Goal: Download file/media

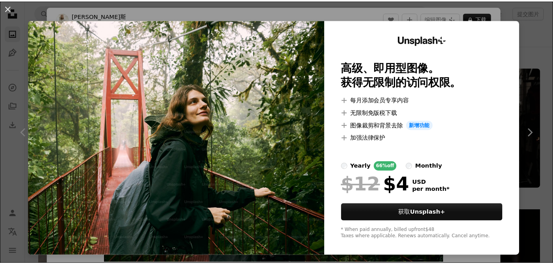
scroll to position [9565, 0]
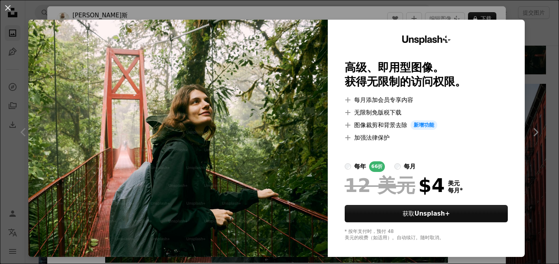
click at [526, 37] on div "An X shape Unsplash+ 高级、即用型图像。 获得无限制的访问权限。 A plus sign 每月添加会员专享内容 A plus sign 无…" at bounding box center [279, 132] width 559 height 264
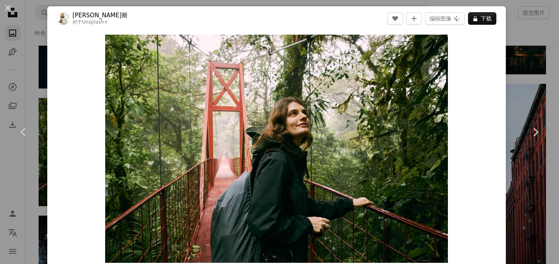
click at [526, 37] on div "An X shape Chevron left Chevron right 娜塔莉亚·布劳斯 对于 Unsplash+ A heart A plus sign…" at bounding box center [279, 132] width 559 height 264
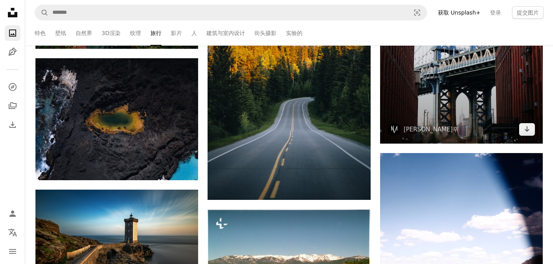
scroll to position [9841, 0]
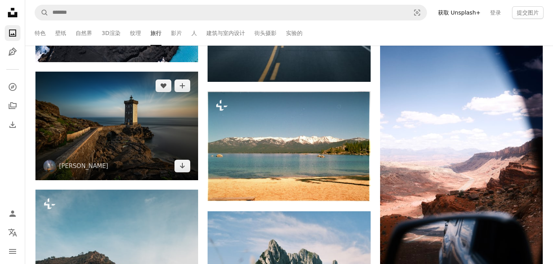
click at [105, 142] on img at bounding box center [116, 126] width 163 height 109
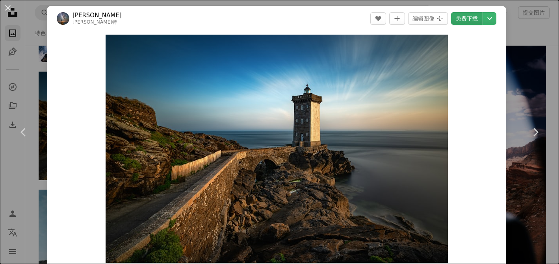
click at [457, 17] on link "免费下载" at bounding box center [466, 18] width 31 height 13
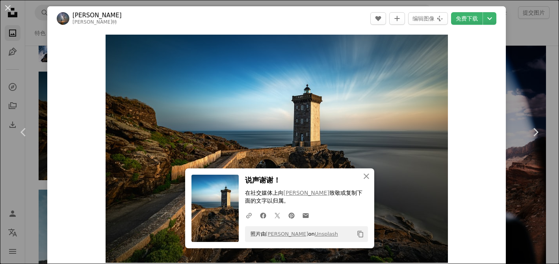
click at [518, 188] on div "An X shape Chevron left Chevron right An X shape 关闭 说声谢谢！ 在社交媒体上向 Evgeni Tcherk…" at bounding box center [279, 132] width 559 height 264
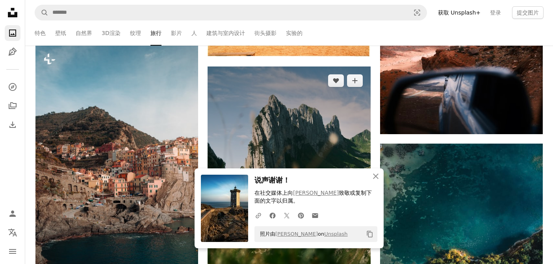
scroll to position [10038, 0]
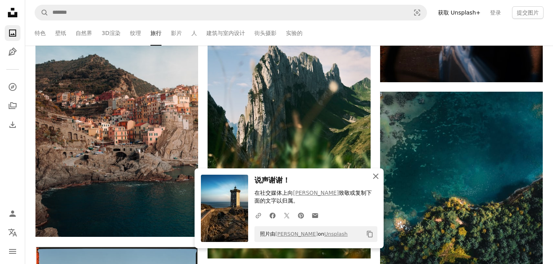
click at [375, 174] on icon "An X shape" at bounding box center [375, 176] width 9 height 9
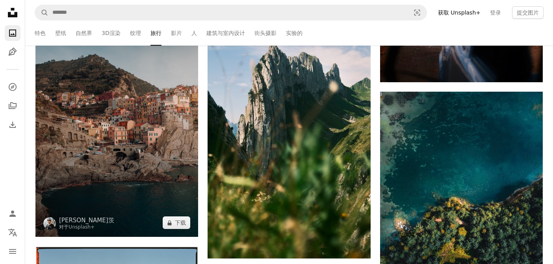
click at [134, 137] on img at bounding box center [116, 115] width 163 height 244
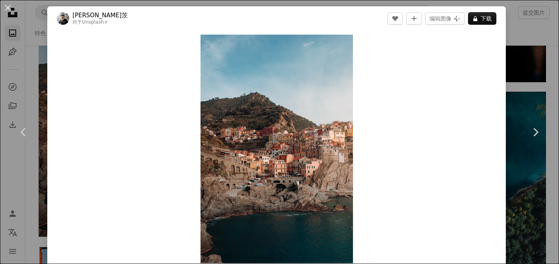
click at [535, 59] on div "An X shape Chevron left Chevron right 丹尼尔·施瓦茨 对于 Unsplash+ A heart A plus sign …" at bounding box center [279, 132] width 559 height 264
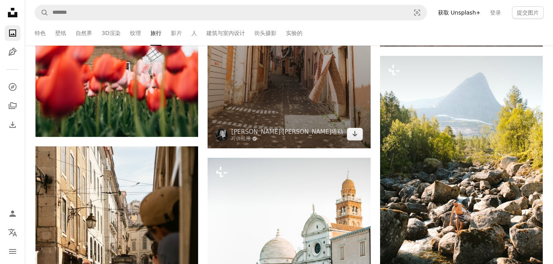
scroll to position [10864, 0]
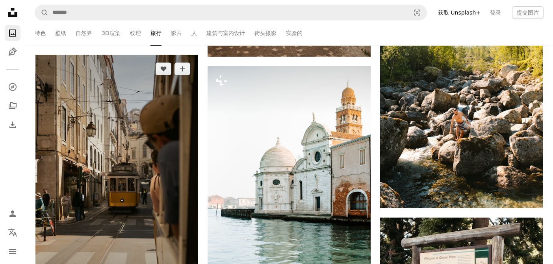
click at [71, 141] on img at bounding box center [116, 177] width 163 height 244
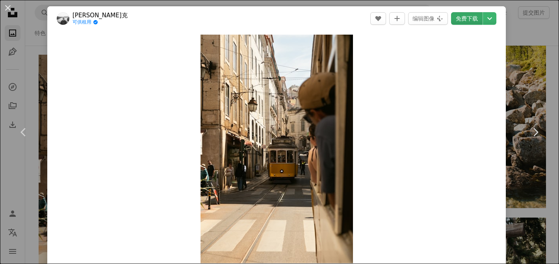
click at [470, 15] on link "免费下载" at bounding box center [466, 18] width 31 height 13
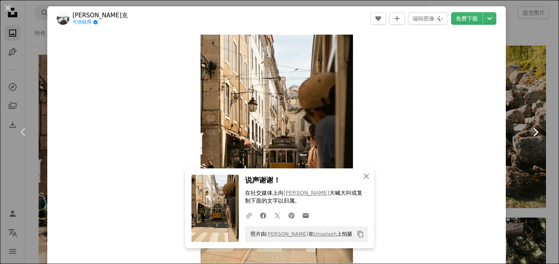
click at [527, 149] on link "Chevron right" at bounding box center [534, 132] width 47 height 76
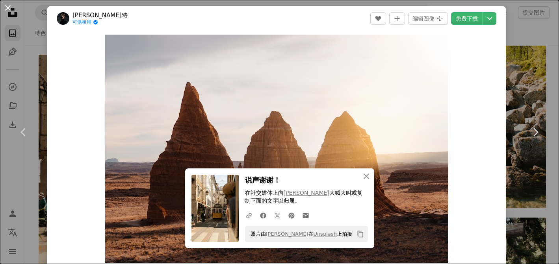
click at [4, 9] on button "An X shape" at bounding box center [7, 7] width 9 height 9
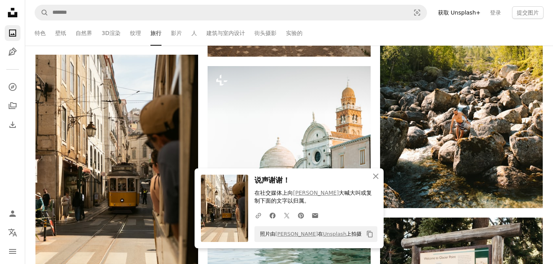
click at [181, 33] on ul "Featured 壁纸 自然界 3D渲染 纹理 旅行 影片 人 建筑与室内设计 街头摄影 实验的" at bounding box center [299, 32] width 488 height 25
click at [176, 32] on link "影片" at bounding box center [176, 32] width 11 height 25
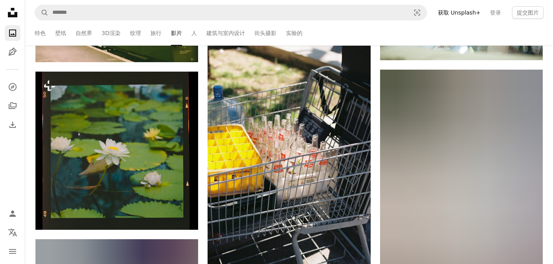
scroll to position [905, 0]
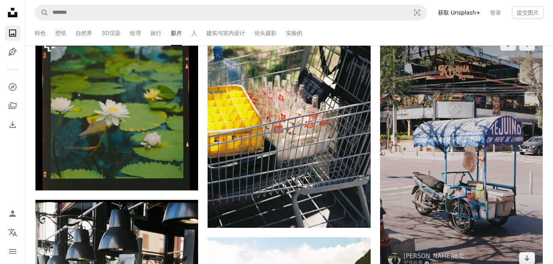
click at [416, 101] on img at bounding box center [461, 151] width 163 height 243
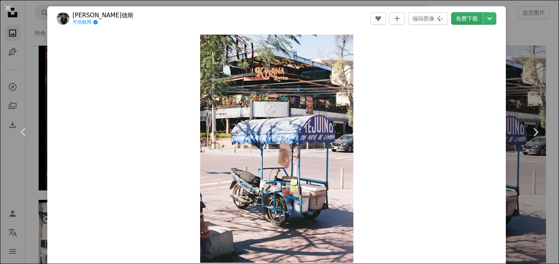
click at [456, 19] on link "免费下载" at bounding box center [466, 18] width 31 height 13
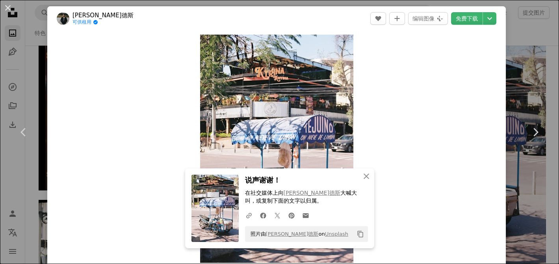
click at [530, 189] on div "An X shape Chevron left Chevron right An X shape 关闭 说声谢谢！ 在社交媒体上向 米格尔·埃尔南德斯 大喊大…" at bounding box center [279, 132] width 559 height 264
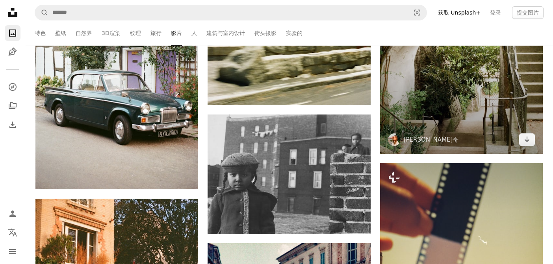
scroll to position [1456, 0]
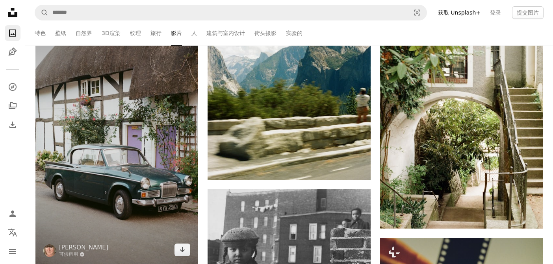
click at [70, 69] on img at bounding box center [116, 142] width 163 height 246
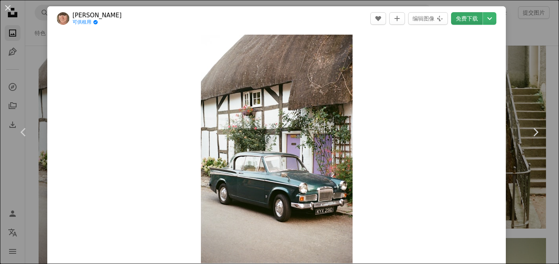
click at [455, 14] on link "免费下载" at bounding box center [466, 18] width 31 height 13
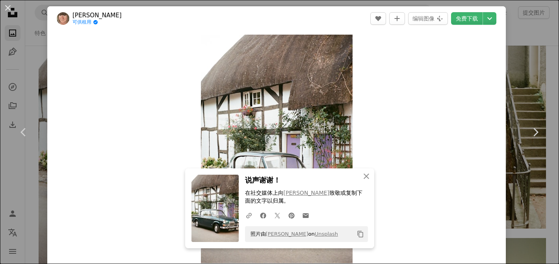
click at [516, 170] on div "An X shape Chevron left Chevron right An X shape 关闭 说声谢谢！ 在社交媒体上向 Tanya Barrow …" at bounding box center [279, 132] width 559 height 264
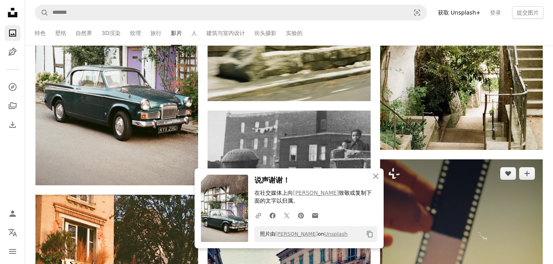
scroll to position [1653, 0]
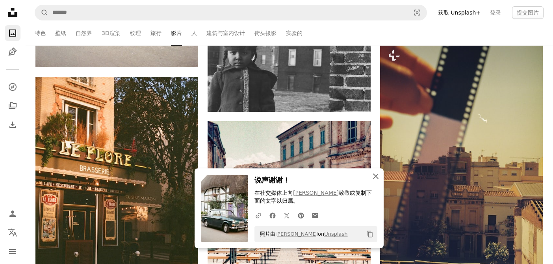
click at [379, 179] on icon "An X shape" at bounding box center [375, 176] width 9 height 9
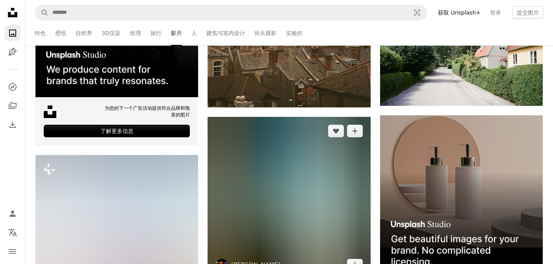
scroll to position [2480, 0]
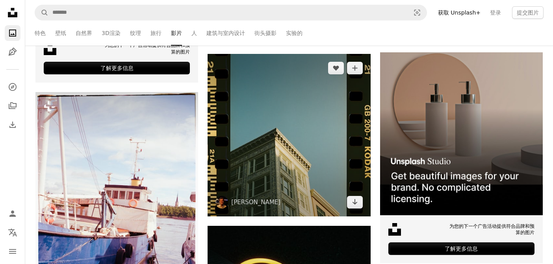
click at [336, 111] on img at bounding box center [288, 135] width 163 height 163
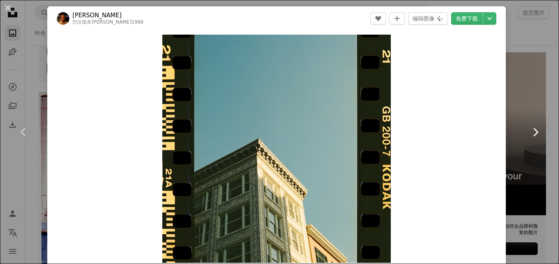
click at [518, 107] on link "Chevron right" at bounding box center [534, 132] width 47 height 76
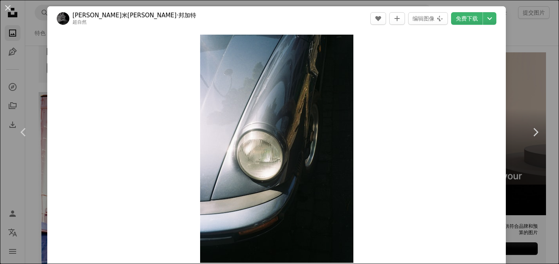
click at [25, 80] on div "An X shape Chevron left Chevron right 马克西米利安·邦加特 超自然 A heart A plus sign 编辑图像 P…" at bounding box center [279, 132] width 559 height 264
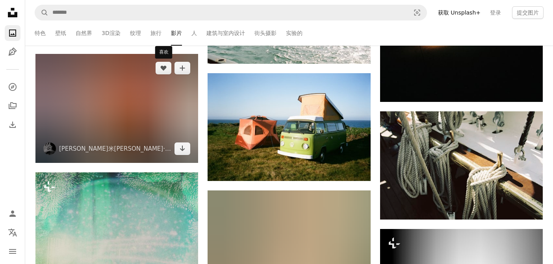
scroll to position [3149, 0]
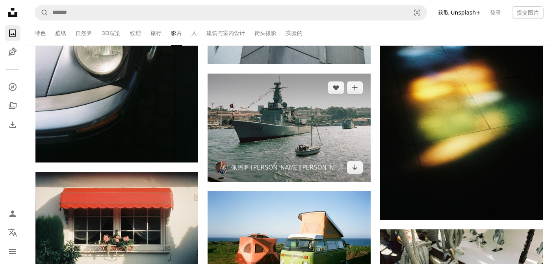
click at [305, 137] on img at bounding box center [288, 128] width 163 height 108
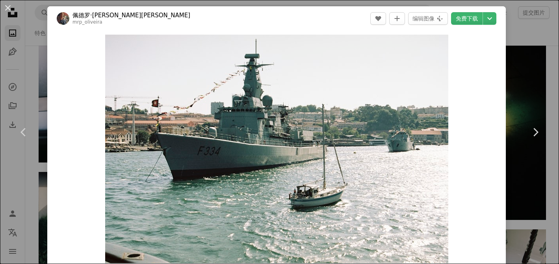
click at [540, 77] on div "An X shape Chevron left Chevron right 佩德罗·奥利维拉 mrp_oliveira A heart A plus sign…" at bounding box center [279, 132] width 559 height 264
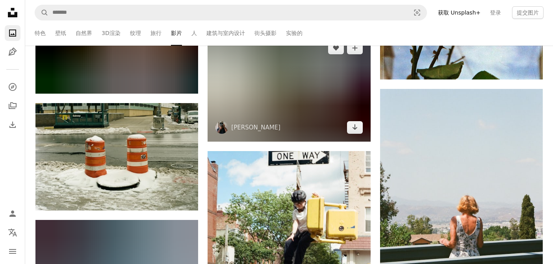
scroll to position [8581, 0]
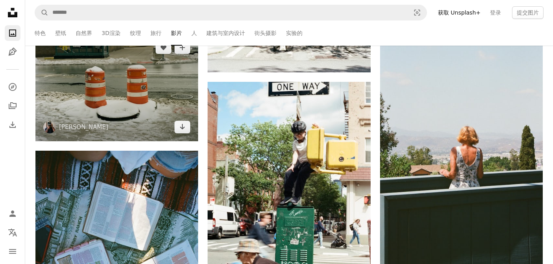
click at [143, 126] on img at bounding box center [116, 87] width 163 height 108
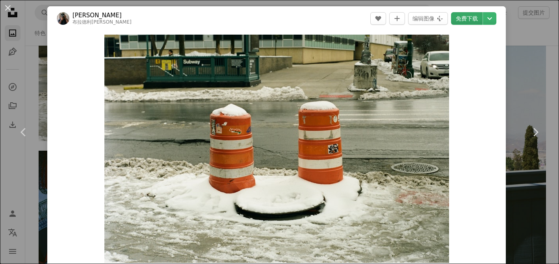
drag, startPoint x: 266, startPoint y: 109, endPoint x: 455, endPoint y: 18, distance: 209.2
click at [455, 18] on link "免费下载" at bounding box center [466, 18] width 31 height 13
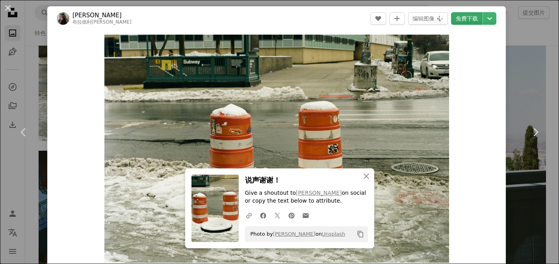
click at [455, 18] on link "免费下载" at bounding box center [466, 18] width 31 height 13
click at [511, 164] on link "Chevron right" at bounding box center [534, 132] width 47 height 76
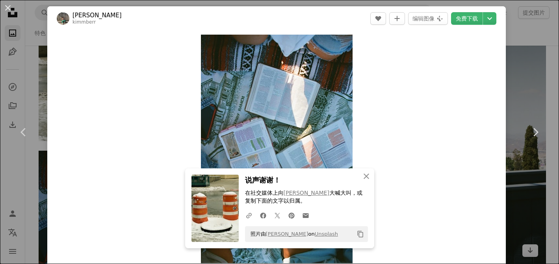
click at [530, 46] on div "An X shape Chevron left Chevron right An X shape 关闭 说声谢谢！ 在社交媒体上向 布拉德利·安德鲁斯 大喊大…" at bounding box center [279, 132] width 559 height 264
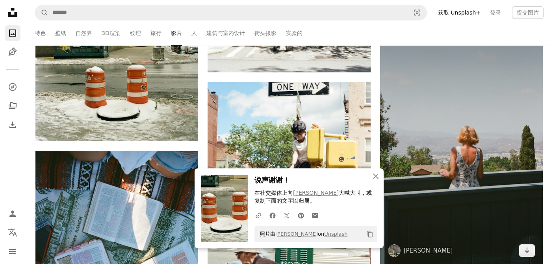
scroll to position [8660, 0]
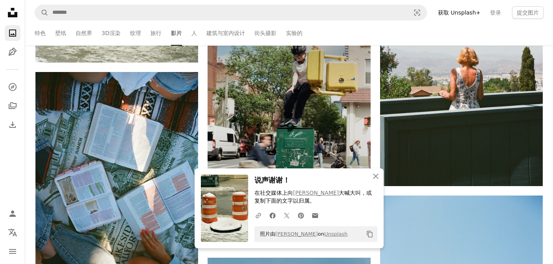
click at [355, 119] on img at bounding box center [288, 125] width 163 height 245
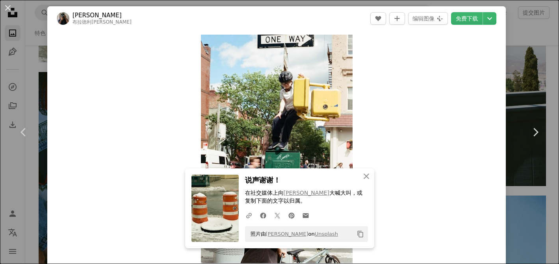
click at [533, 72] on div "An X shape Chevron left Chevron right An X shape 关闭 说声谢谢！ 在社交媒体上向 布拉德利·安德鲁斯 大喊大…" at bounding box center [279, 132] width 559 height 264
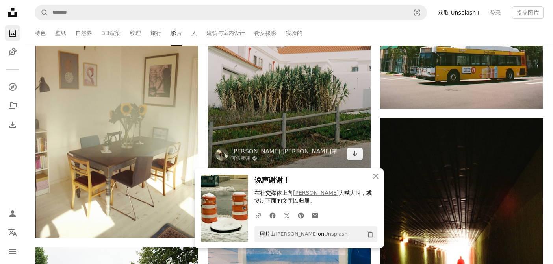
scroll to position [8935, 0]
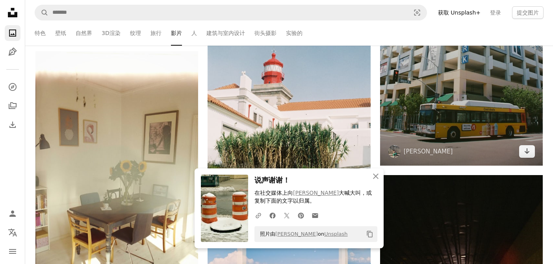
click at [451, 117] on img at bounding box center [461, 42] width 163 height 245
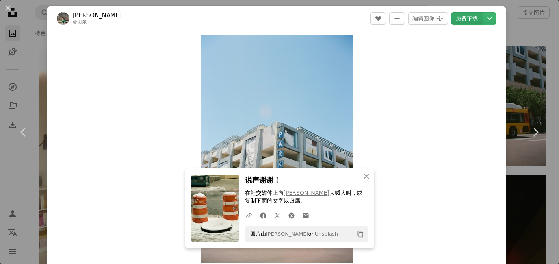
click at [453, 16] on link "免费下载" at bounding box center [466, 18] width 31 height 13
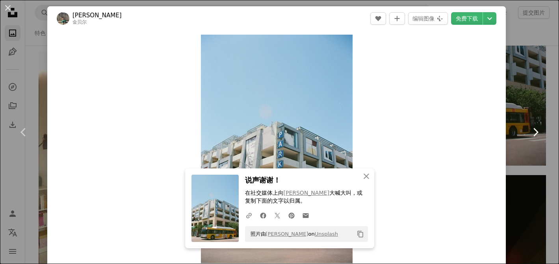
click at [538, 165] on link "Chevron right" at bounding box center [534, 132] width 47 height 76
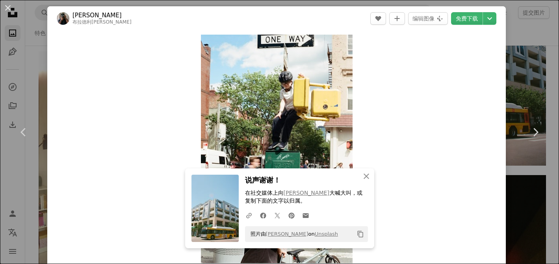
click at [43, 90] on div "An X shape Chevron left Chevron right An X shape 关闭 说声谢谢！ 在社交媒体上向 金柏 大喊大叫，或复制下面…" at bounding box center [279, 132] width 559 height 264
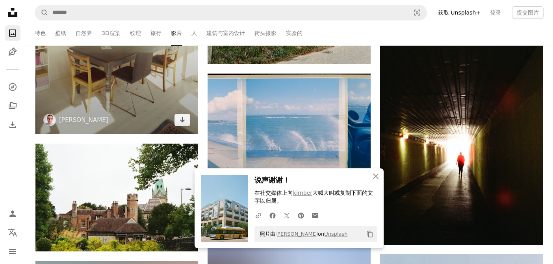
scroll to position [8975, 0]
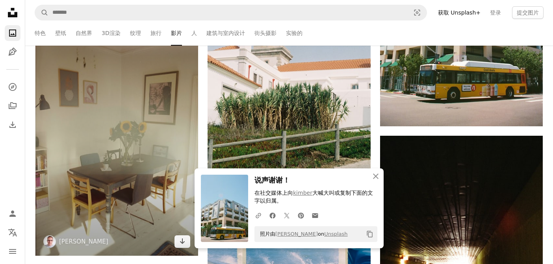
click at [132, 130] on img at bounding box center [116, 134] width 163 height 244
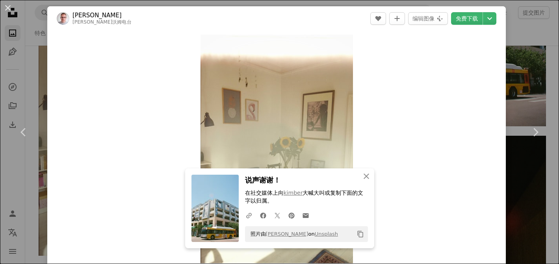
click at [513, 89] on div "An X shape Chevron left Chevron right An X shape 关闭 说声谢谢！ 在社交媒体上向 kimber 大喊大叫或复…" at bounding box center [279, 132] width 559 height 264
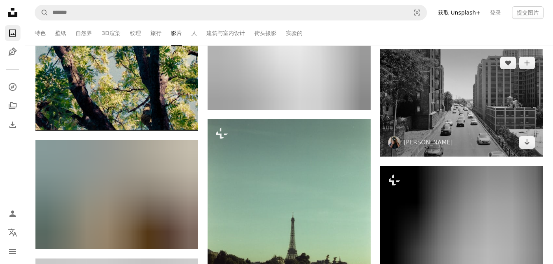
scroll to position [10392, 0]
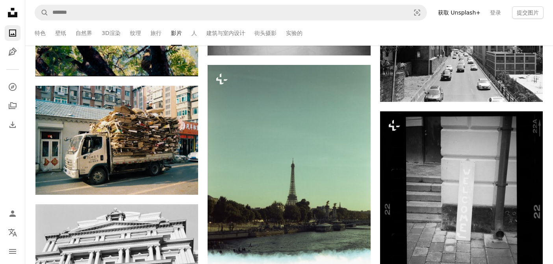
click at [189, 32] on ul "Featured 壁纸 自然界 3D渲染 纹理 旅行 影片 人 建筑与室内设计 街头摄影 实验的" at bounding box center [299, 32] width 488 height 25
click at [192, 33] on link "人" at bounding box center [194, 32] width 6 height 25
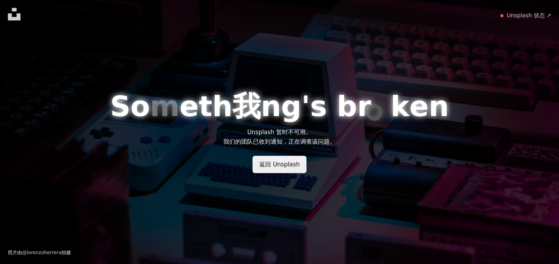
click at [277, 167] on link "返回 Unsplash" at bounding box center [279, 164] width 54 height 17
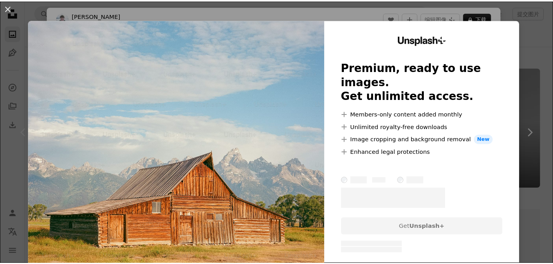
scroll to position [472, 0]
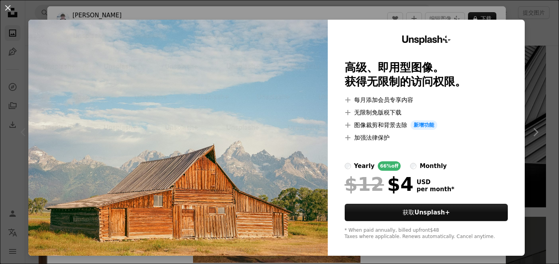
click at [538, 52] on div "An X shape Unsplash+ 高级、即用型图像。 获得无限制的访问权限。 A plus sign 每月添加会员专享内容 A plus sign 无…" at bounding box center [279, 132] width 559 height 264
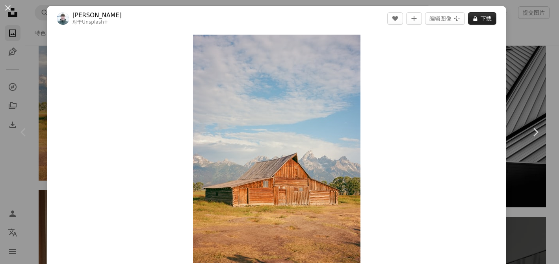
click at [480, 17] on font "下载" at bounding box center [485, 19] width 11 height 12
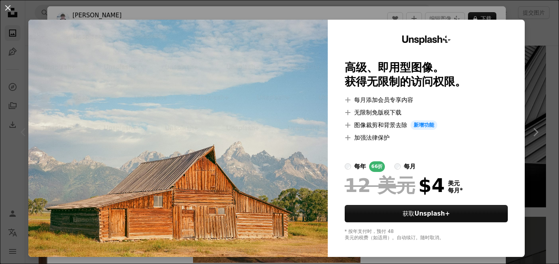
click at [541, 63] on div "An X shape Unsplash+ 高级、即用型图像。 获得无限制的访问权限。 A plus sign 每月添加会员专享内容 A plus sign 无…" at bounding box center [279, 132] width 559 height 264
click at [541, 63] on div "An X shape Chevron left Chevron right [PERSON_NAME] 对于 Unsplash+ A heart A plus…" at bounding box center [279, 132] width 559 height 264
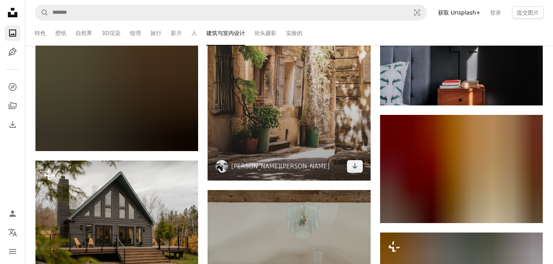
scroll to position [2795, 0]
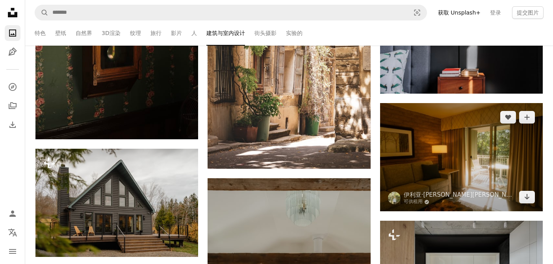
click at [462, 161] on img at bounding box center [461, 157] width 163 height 108
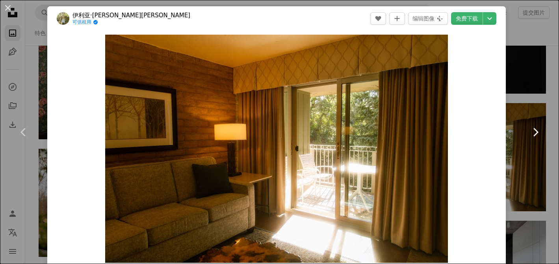
click at [516, 109] on link "Chevron right" at bounding box center [534, 132] width 47 height 76
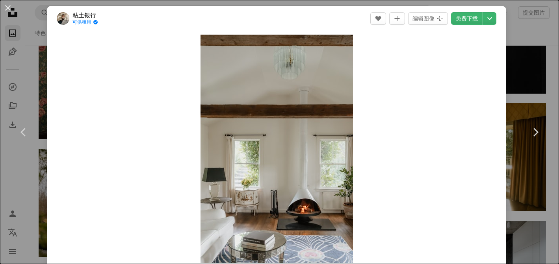
click at [546, 66] on div "An X shape Chevron left Chevron right 粘土银行 可供租用 A checkmark inside of a circle …" at bounding box center [279, 132] width 559 height 264
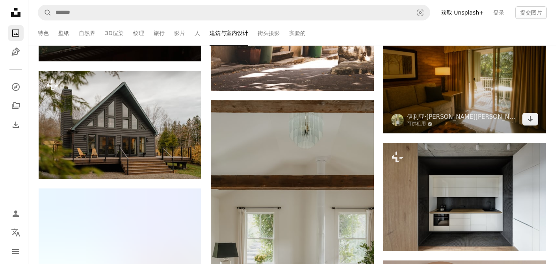
scroll to position [2874, 0]
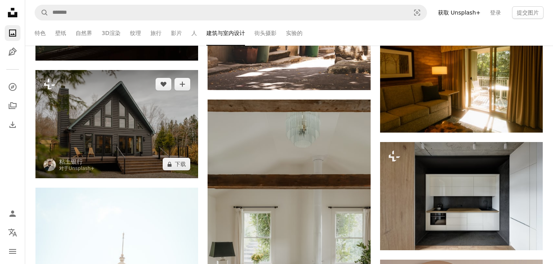
click at [38, 114] on img at bounding box center [116, 124] width 163 height 108
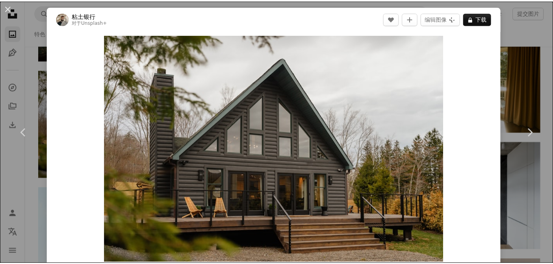
scroll to position [231, 0]
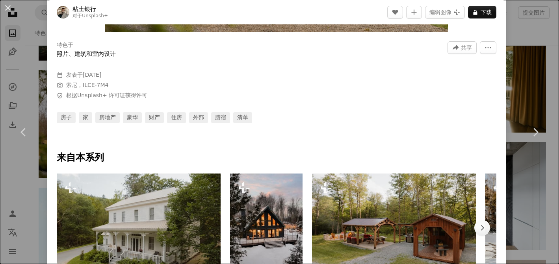
click at [21, 82] on div "An X shape Chevron left Chevron right 粘土银行 对于 Unsplash+ A heart A plus sign 编辑图…" at bounding box center [279, 132] width 559 height 264
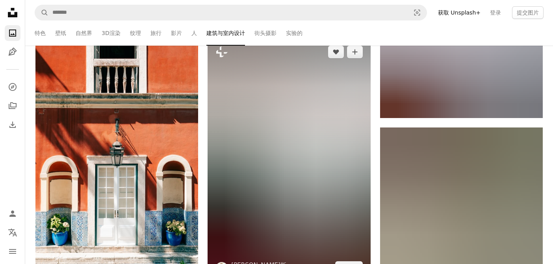
scroll to position [5668, 0]
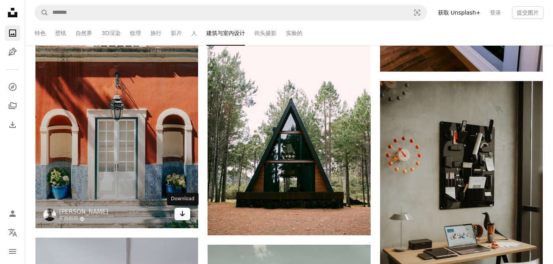
click at [184, 220] on link "Arrow pointing down" at bounding box center [182, 214] width 16 height 13
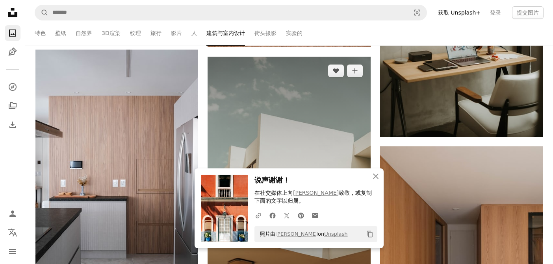
scroll to position [5949, 0]
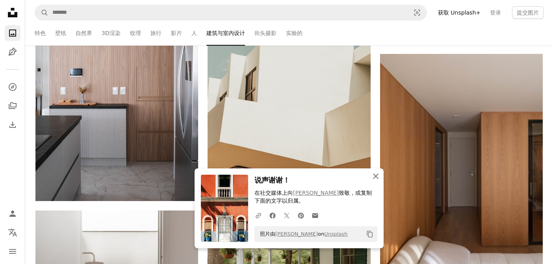
click at [376, 176] on icon "button" at bounding box center [376, 177] width 6 height 6
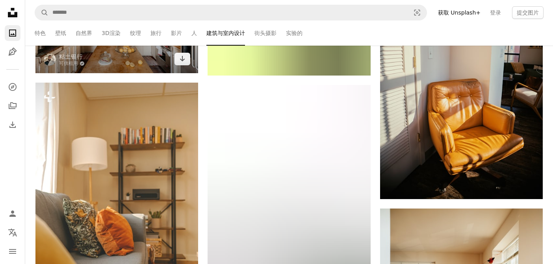
scroll to position [9728, 0]
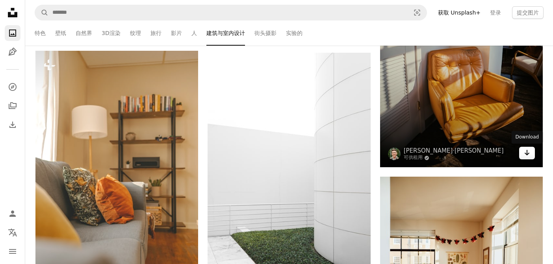
click at [532, 151] on link "Arrow pointing down" at bounding box center [527, 153] width 16 height 13
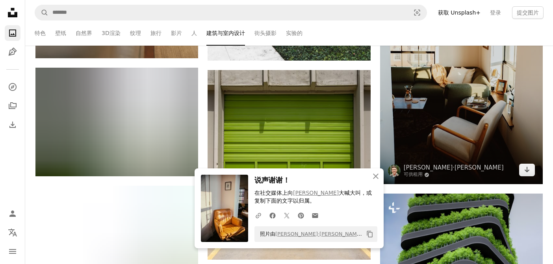
scroll to position [10043, 0]
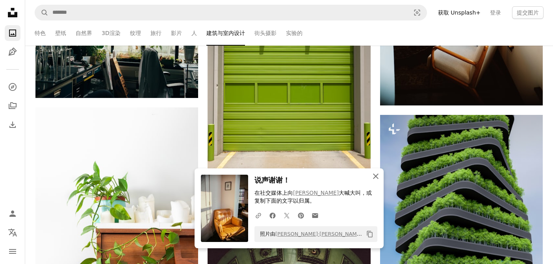
click at [374, 177] on icon "button" at bounding box center [376, 177] width 6 height 6
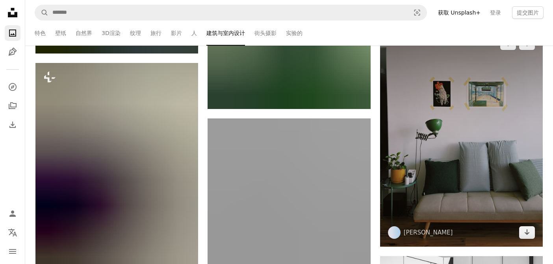
scroll to position [10869, 0]
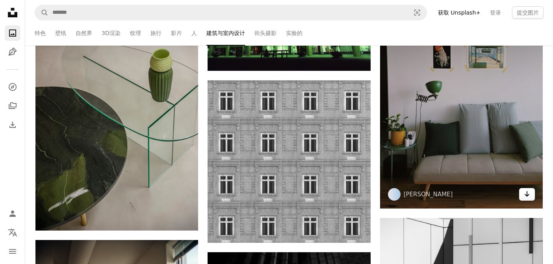
click at [522, 196] on link "Arrow pointing down" at bounding box center [527, 194] width 16 height 13
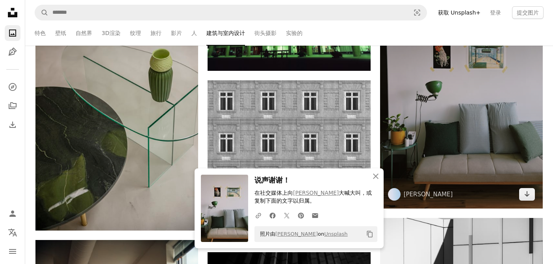
click at [529, 48] on img at bounding box center [461, 99] width 163 height 217
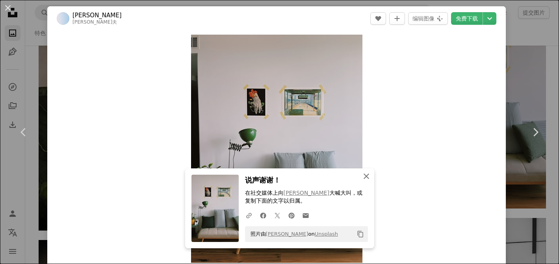
click at [361, 180] on icon "An X shape" at bounding box center [365, 176] width 9 height 9
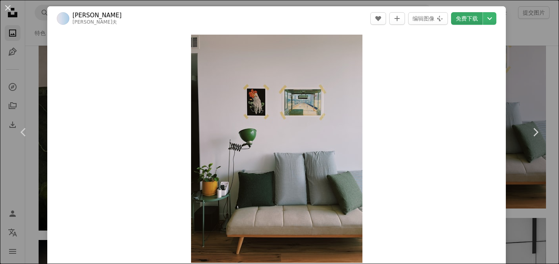
click at [470, 19] on link "免费下载" at bounding box center [466, 18] width 31 height 13
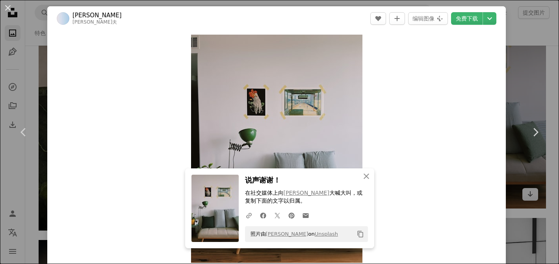
click at [527, 192] on div "An X shape Chevron left Chevron right An X shape 关闭 说声谢谢！ 在社交媒体上向 [PERSON_NAME]…" at bounding box center [279, 132] width 559 height 264
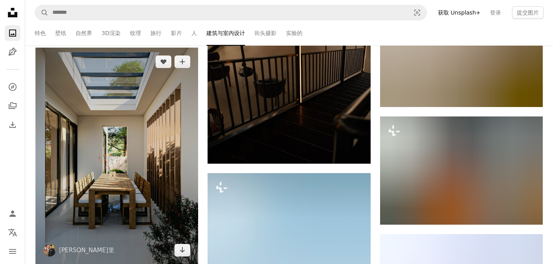
scroll to position [15121, 0]
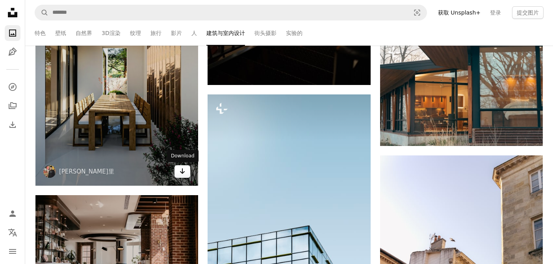
click at [178, 174] on link "Arrow pointing down" at bounding box center [182, 171] width 16 height 13
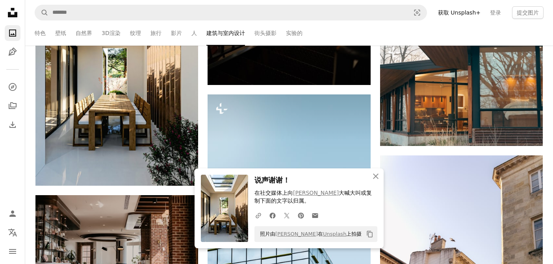
click at [7, 178] on nav "Unsplash logo Unsplash Home A photo Pen Tool A compass A stack of folders Downl…" at bounding box center [12, 132] width 25 height 264
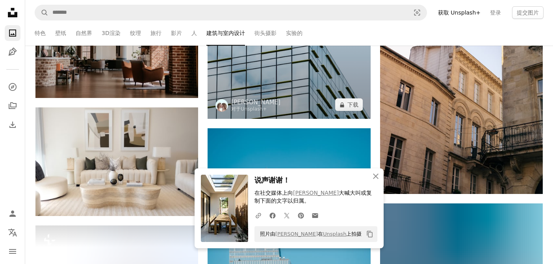
scroll to position [15357, 0]
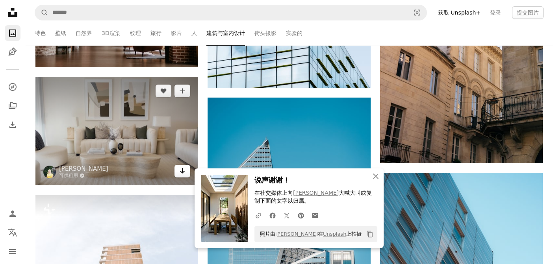
click at [182, 174] on icon "Arrow pointing down" at bounding box center [182, 170] width 6 height 9
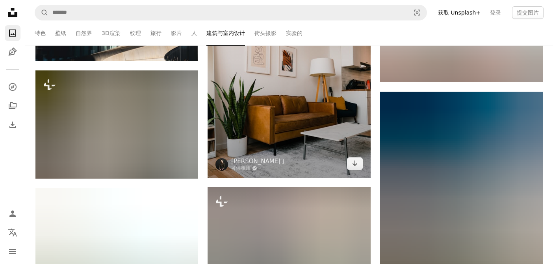
scroll to position [16026, 0]
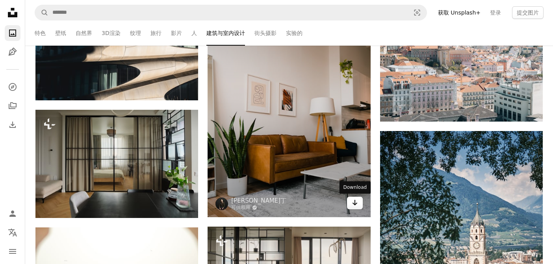
click at [356, 206] on icon "Arrow pointing down" at bounding box center [355, 202] width 6 height 9
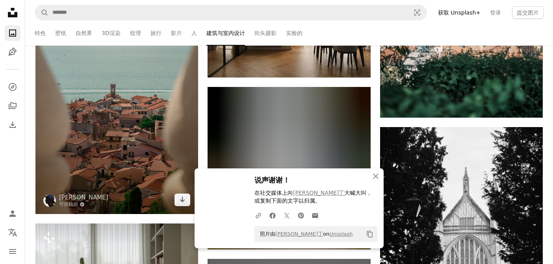
scroll to position [16302, 0]
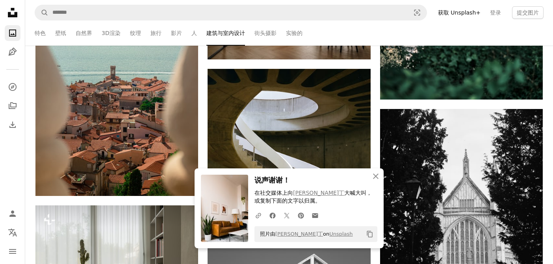
click at [525, 35] on ul "Featured 壁纸 自然界 3D渲染 纹理 旅行 影片 人 建筑与室内设计 街头摄影 实验的" at bounding box center [299, 32] width 488 height 25
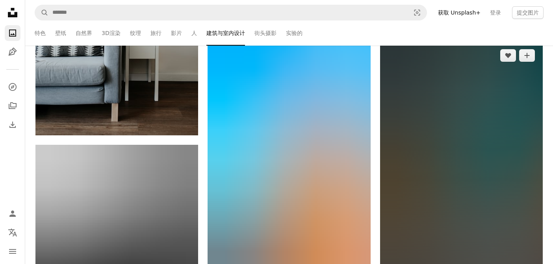
scroll to position [16813, 0]
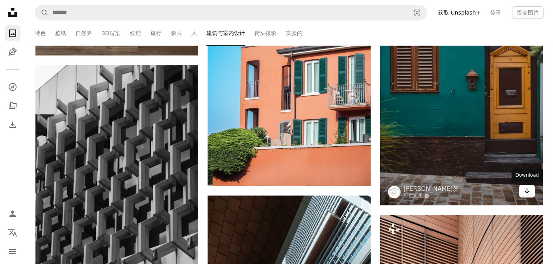
click at [530, 192] on link "Arrow pointing down" at bounding box center [527, 191] width 16 height 13
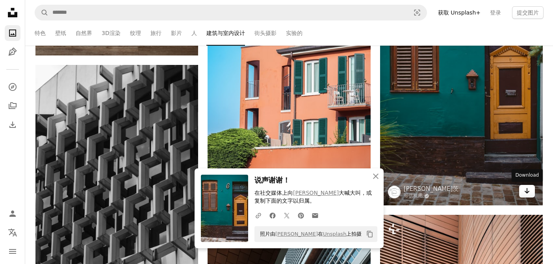
click at [527, 188] on icon "Arrow pointing down" at bounding box center [527, 190] width 6 height 9
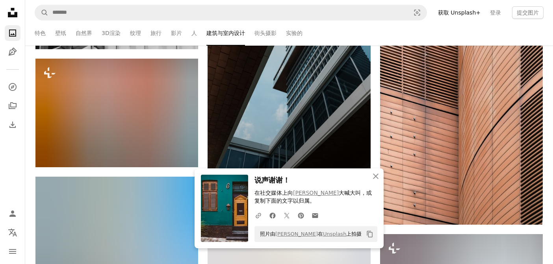
scroll to position [17049, 0]
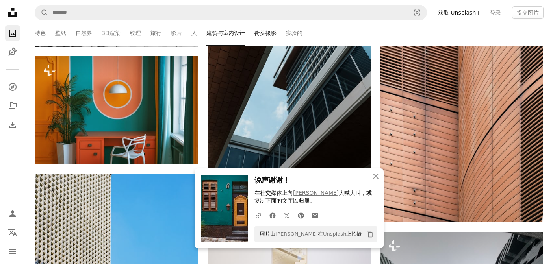
click at [262, 33] on link "街头摄影" at bounding box center [265, 32] width 22 height 25
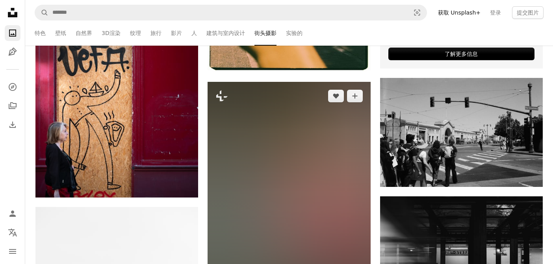
scroll to position [3346, 0]
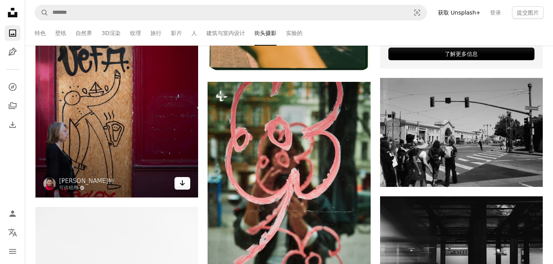
click at [183, 182] on icon "Arrow pointing down" at bounding box center [182, 182] width 6 height 9
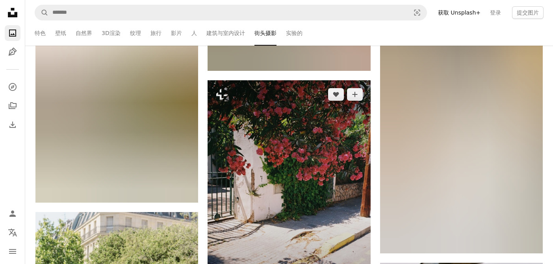
scroll to position [12916, 0]
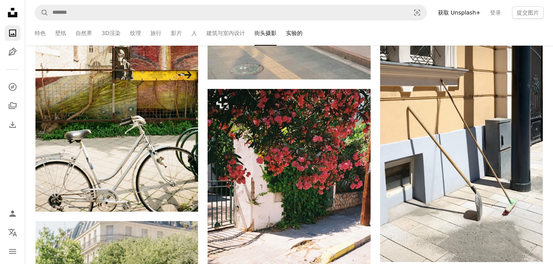
click at [291, 37] on link "实验的" at bounding box center [294, 32] width 17 height 25
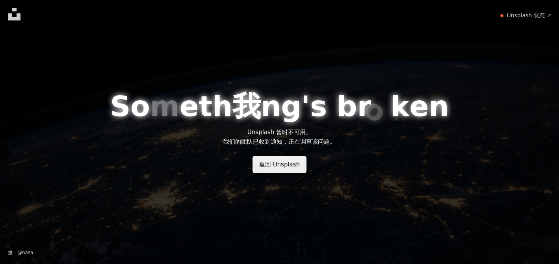
click at [287, 165] on link "返回 Unsplash" at bounding box center [279, 164] width 54 height 17
